Goal: Information Seeking & Learning: Learn about a topic

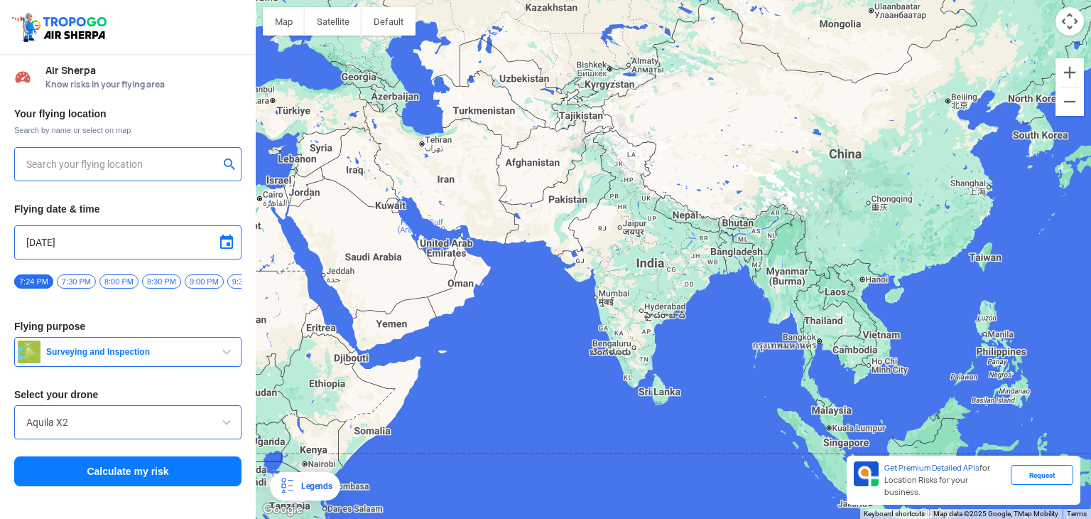
click at [156, 166] on input "text" at bounding box center [122, 164] width 193 height 17
click at [156, 166] on input "[GEOGRAPHIC_DATA]" at bounding box center [122, 164] width 193 height 17
click at [224, 166] on button "submit" at bounding box center [232, 165] width 17 height 14
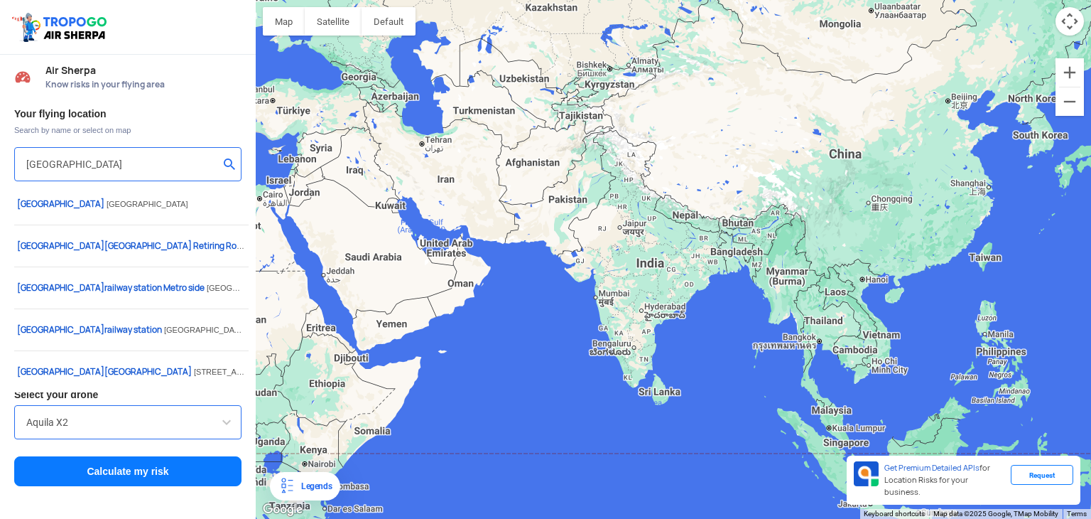
click at [117, 167] on input "[GEOGRAPHIC_DATA]" at bounding box center [122, 164] width 193 height 17
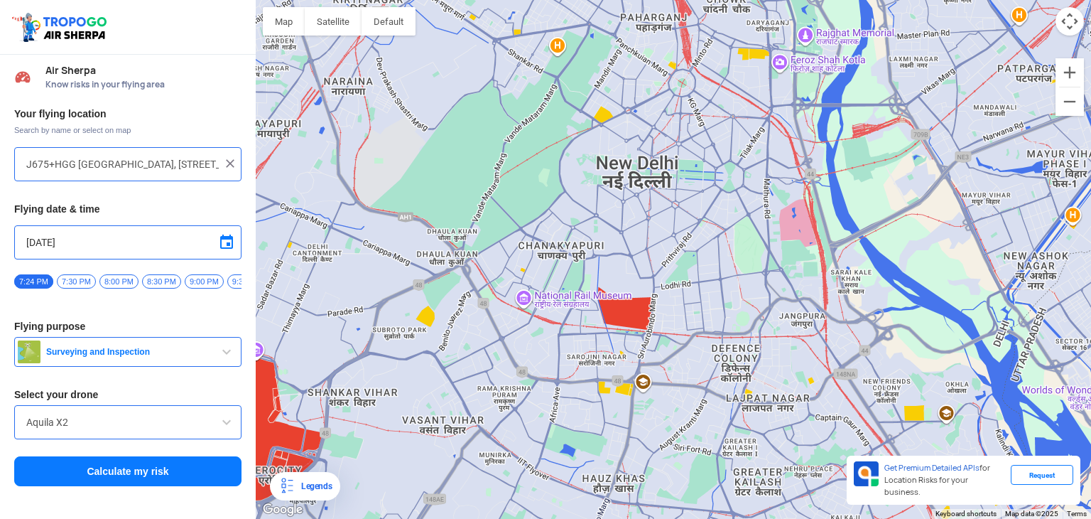
type input "[STREET_ADDRESS]"
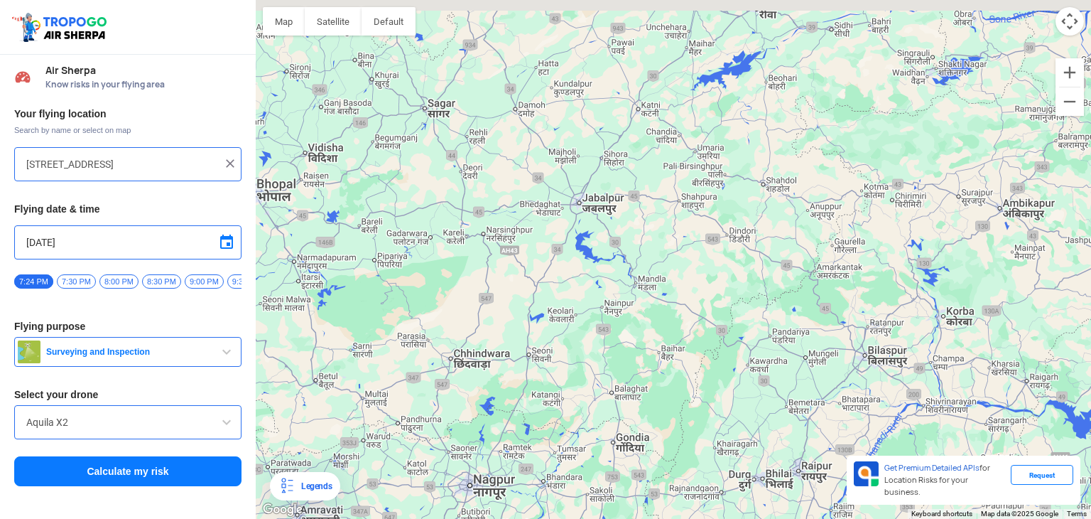
drag, startPoint x: 551, startPoint y: 307, endPoint x: 507, endPoint y: 519, distance: 216.1
click at [507, 507] on html "Location Risk Score Air Sherpa Know risks in your flying area Your flying locat…" at bounding box center [545, 259] width 1091 height 519
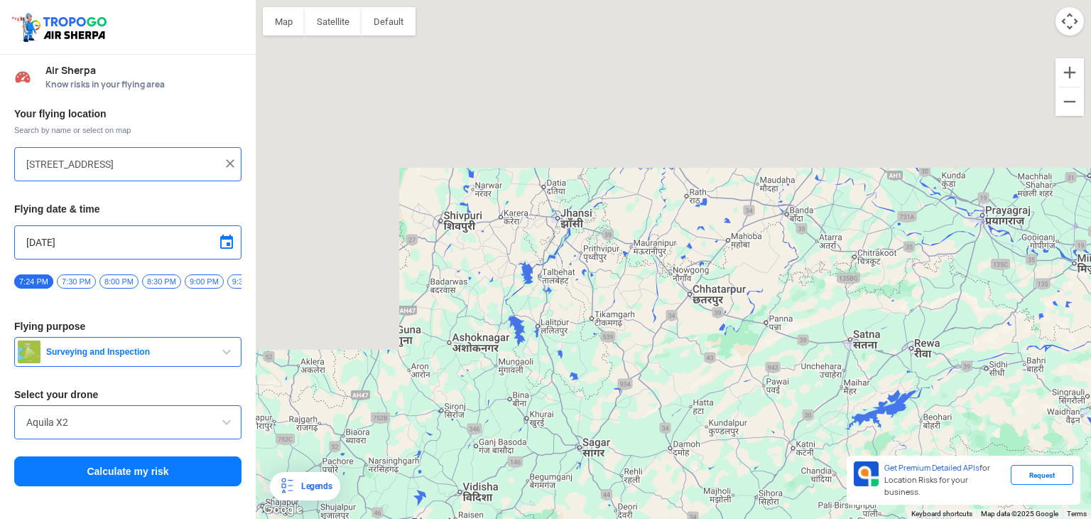
drag, startPoint x: 409, startPoint y: 212, endPoint x: 580, endPoint y: 551, distance: 379.3
click at [580, 507] on html "Location Risk Score Air Sherpa Know risks in your flying area Your flying locat…" at bounding box center [545, 259] width 1091 height 519
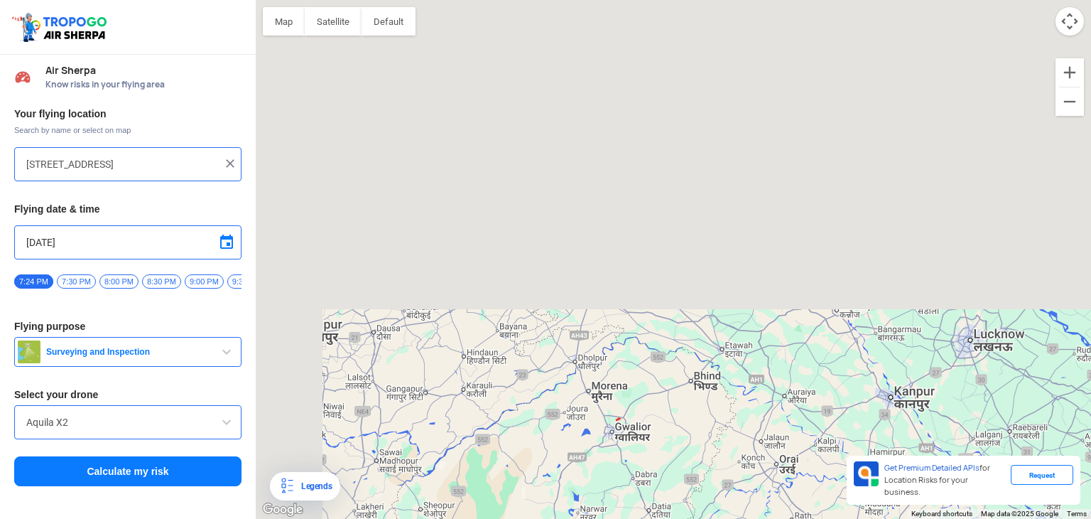
drag, startPoint x: 509, startPoint y: 255, endPoint x: 599, endPoint y: 551, distance: 309.7
click at [599, 507] on html "Location Risk Score Air Sherpa Know risks in your flying area Your flying locat…" at bounding box center [545, 259] width 1091 height 519
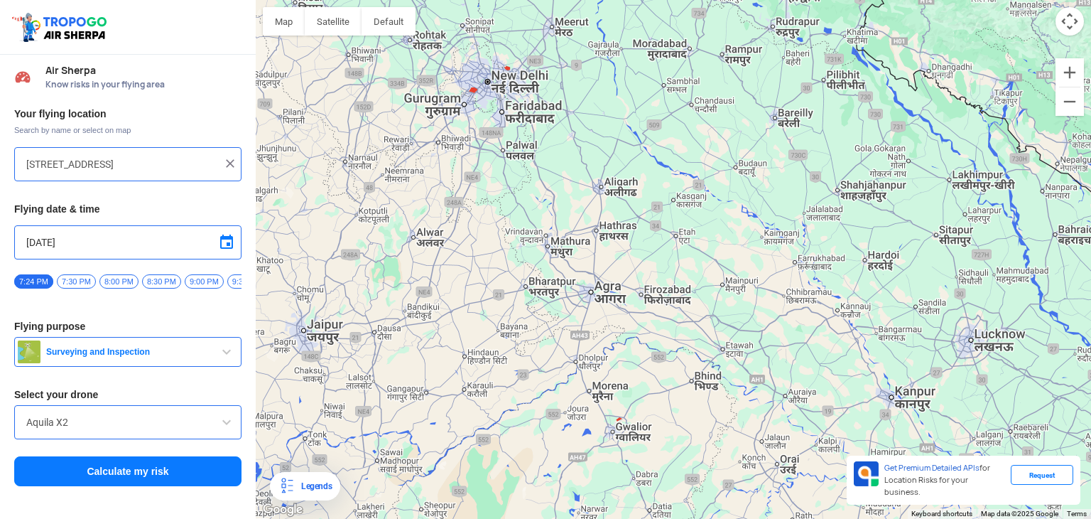
click at [230, 165] on img at bounding box center [230, 163] width 14 height 14
click at [161, 168] on input "text" at bounding box center [122, 164] width 193 height 17
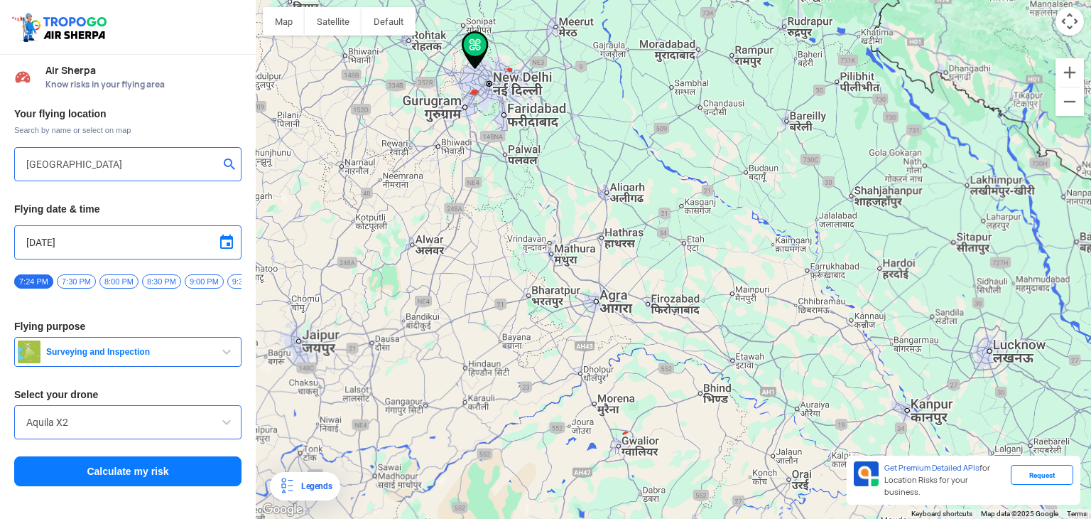
type input "[STREET_ADDRESS]"
